Goal: Task Accomplishment & Management: Use online tool/utility

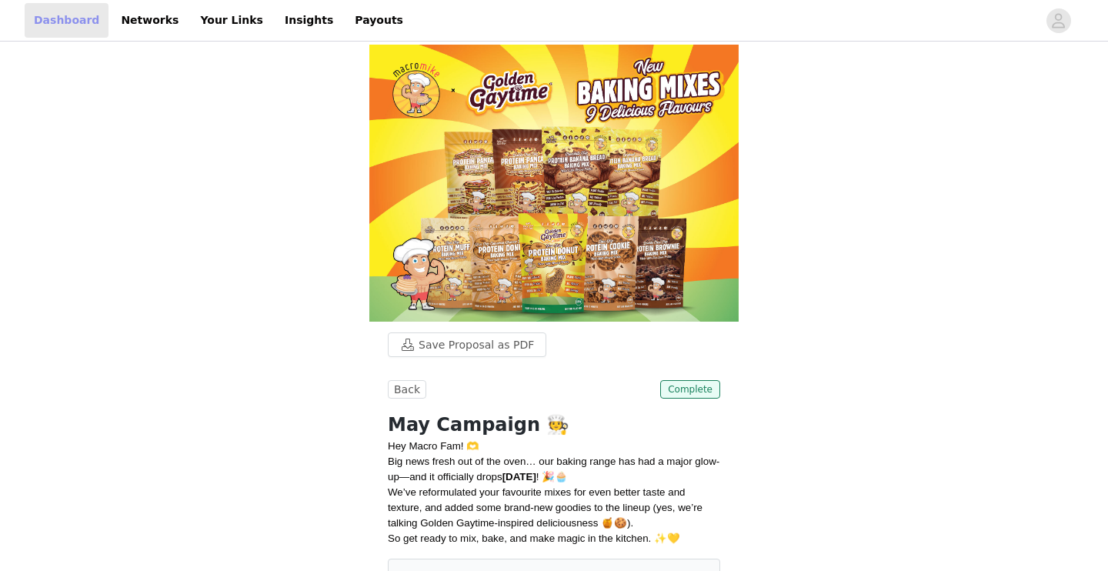
click at [69, 18] on link "Dashboard" at bounding box center [67, 20] width 84 height 35
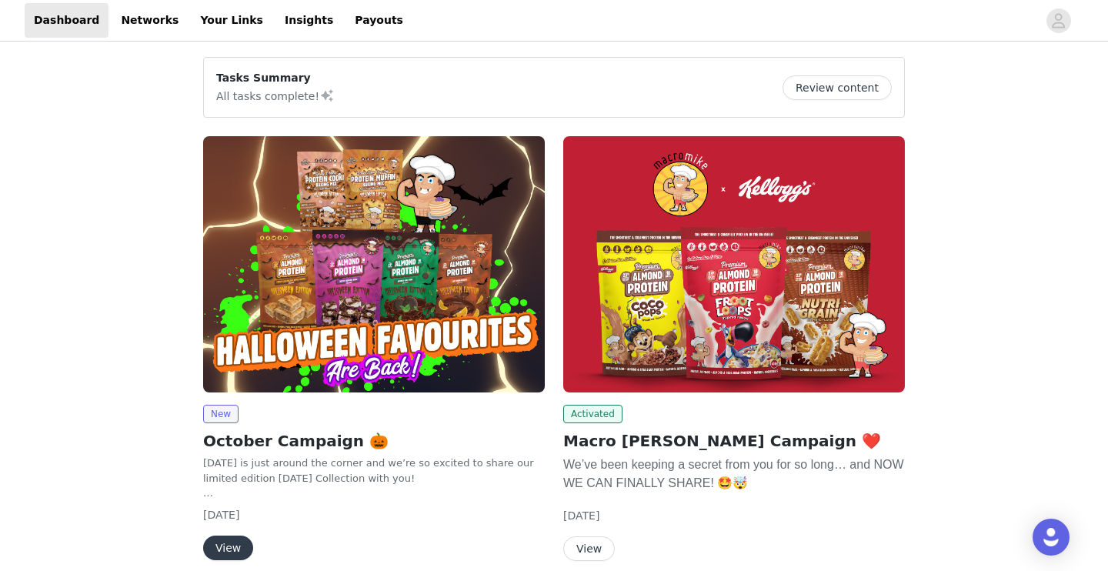
click at [595, 545] on button "View" at bounding box center [589, 548] width 52 height 25
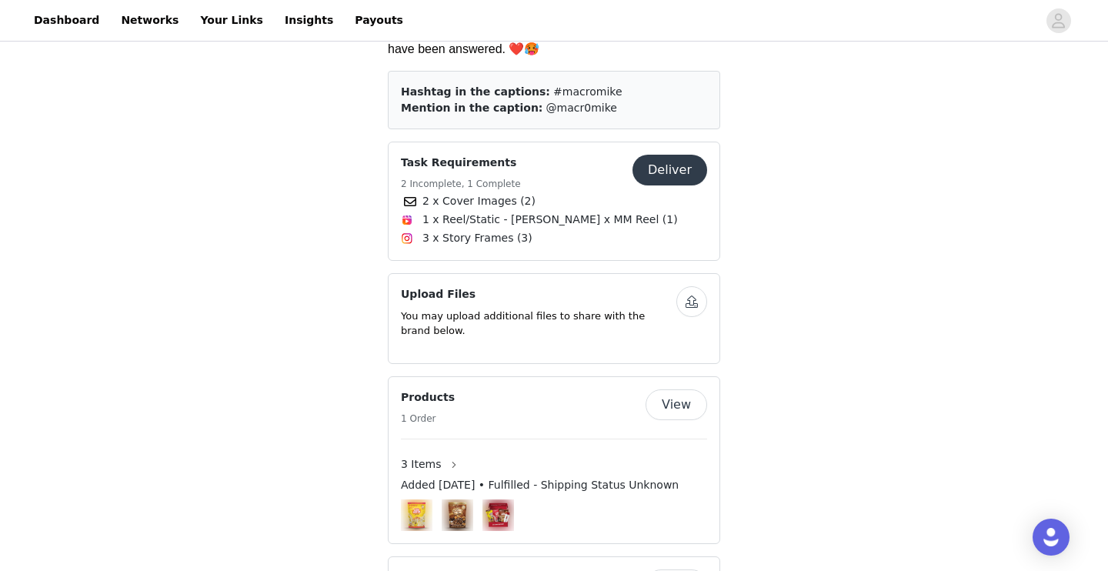
scroll to position [604, 0]
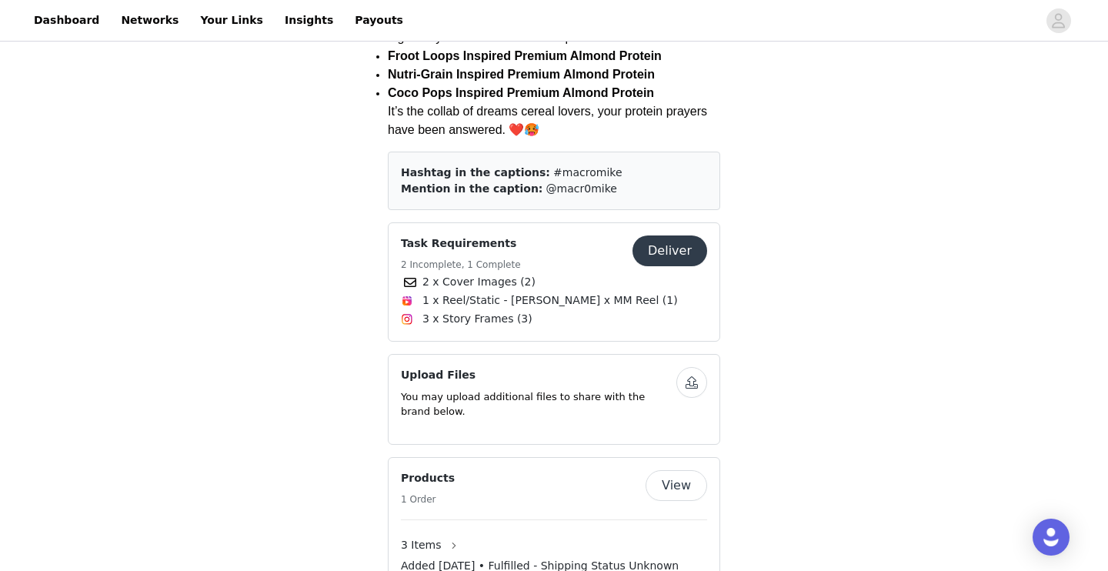
click at [679, 235] on button "Deliver" at bounding box center [669, 250] width 75 height 31
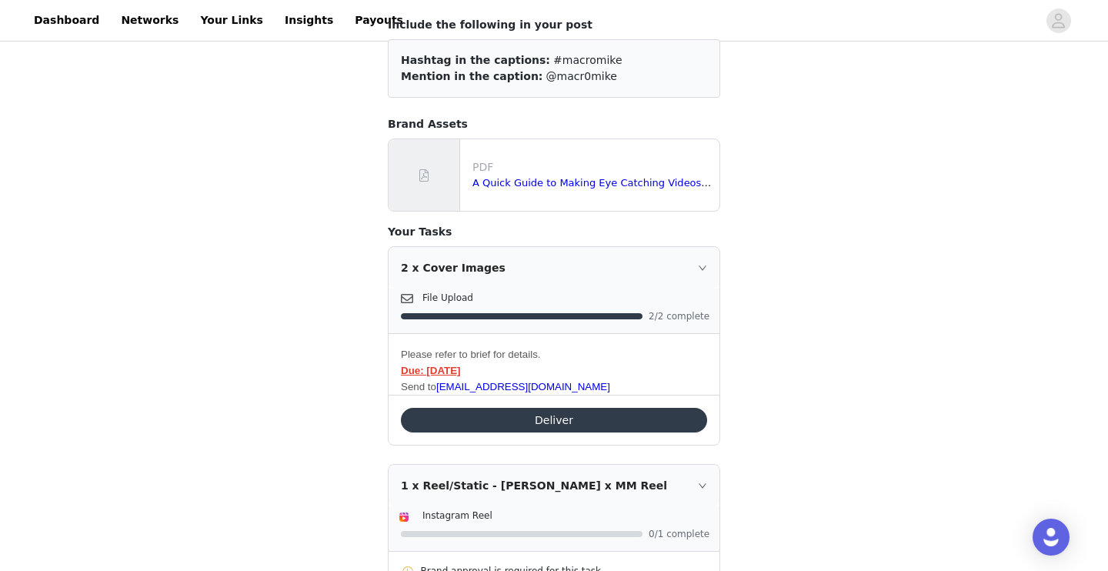
scroll to position [323, 0]
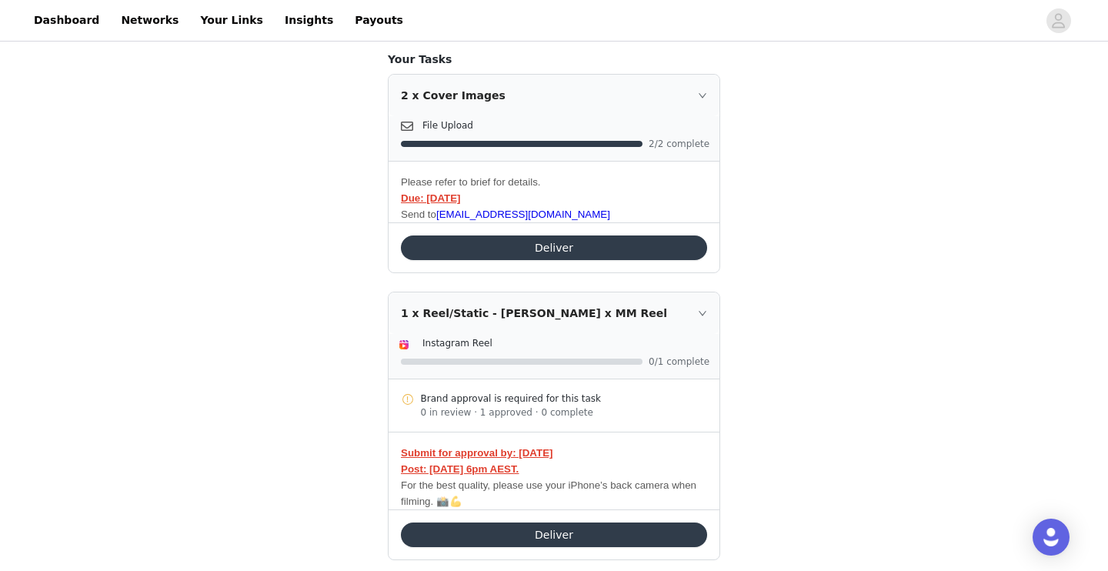
click at [599, 530] on button "Deliver" at bounding box center [554, 534] width 306 height 25
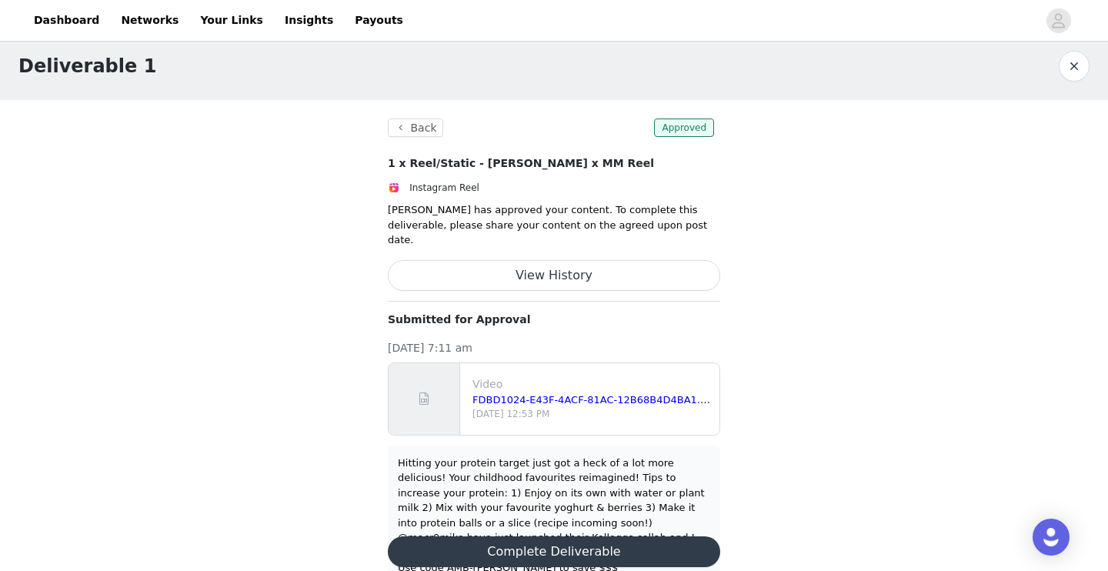
scroll to position [12, 0]
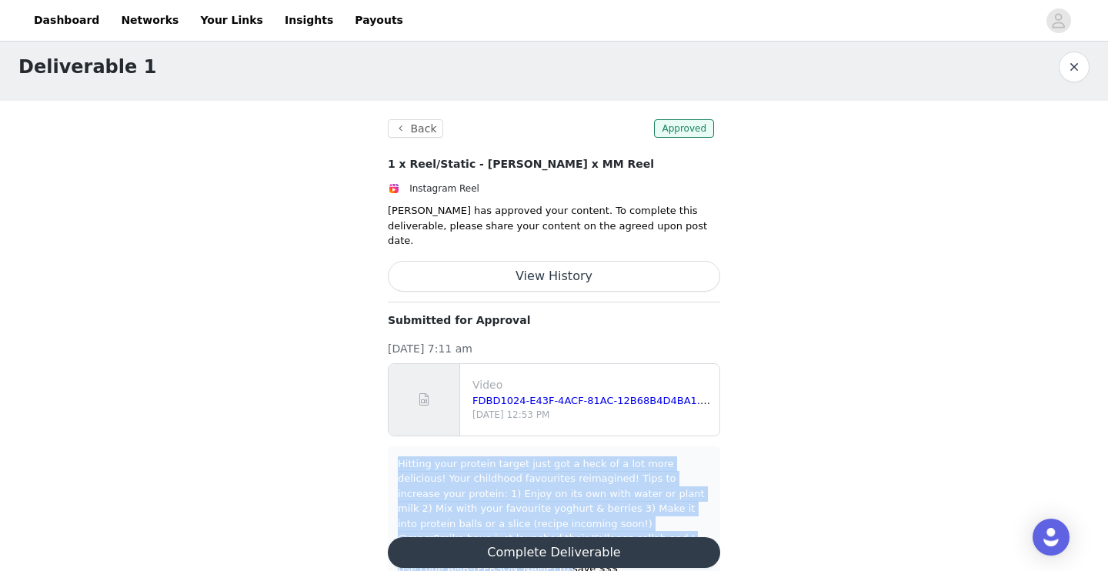
drag, startPoint x: 397, startPoint y: 446, endPoint x: 691, endPoint y: 535, distance: 307.1
click at [691, 535] on div "Hitting your protein target just got a heck of a lot more delicious! Your child…" at bounding box center [554, 516] width 332 height 140
